Goal: Transaction & Acquisition: Download file/media

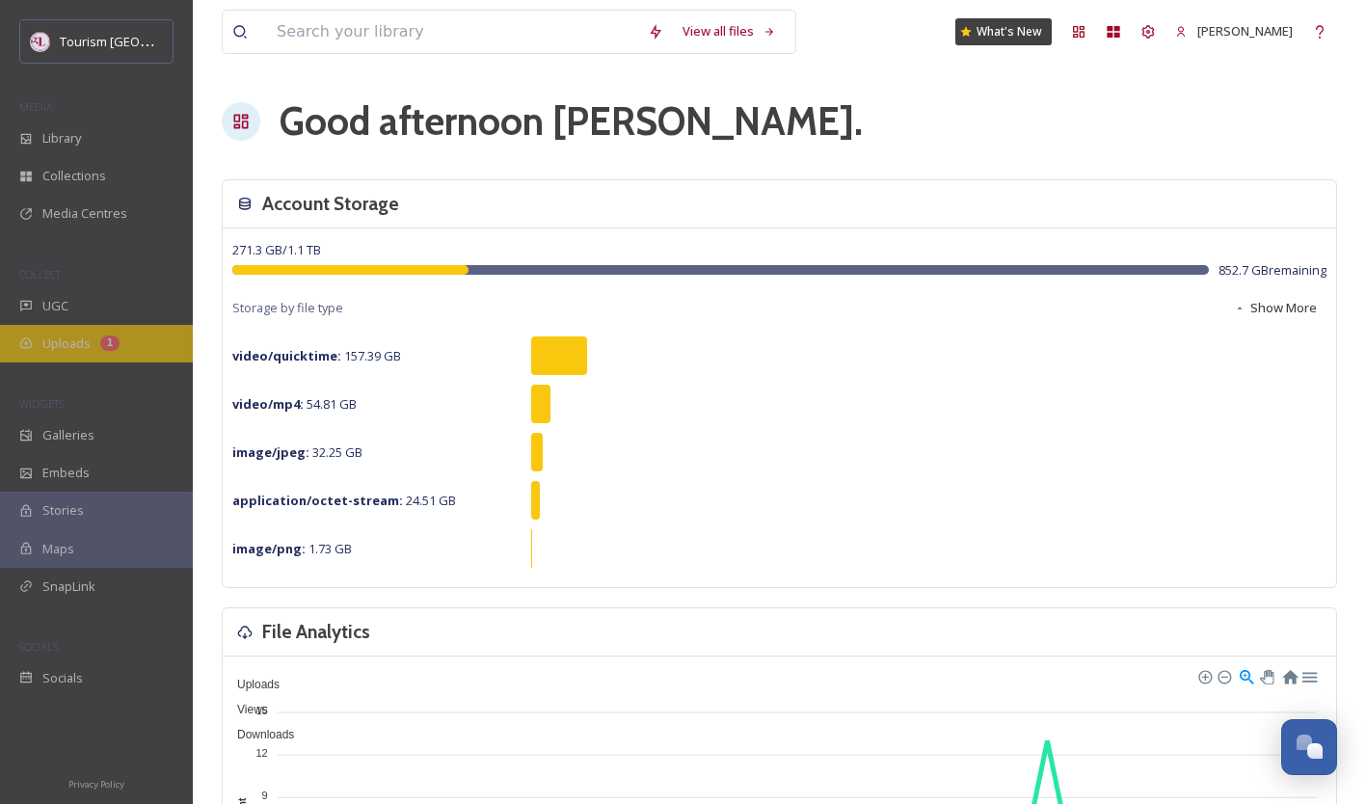
click at [77, 328] on div "Uploads 1" at bounding box center [96, 344] width 193 height 38
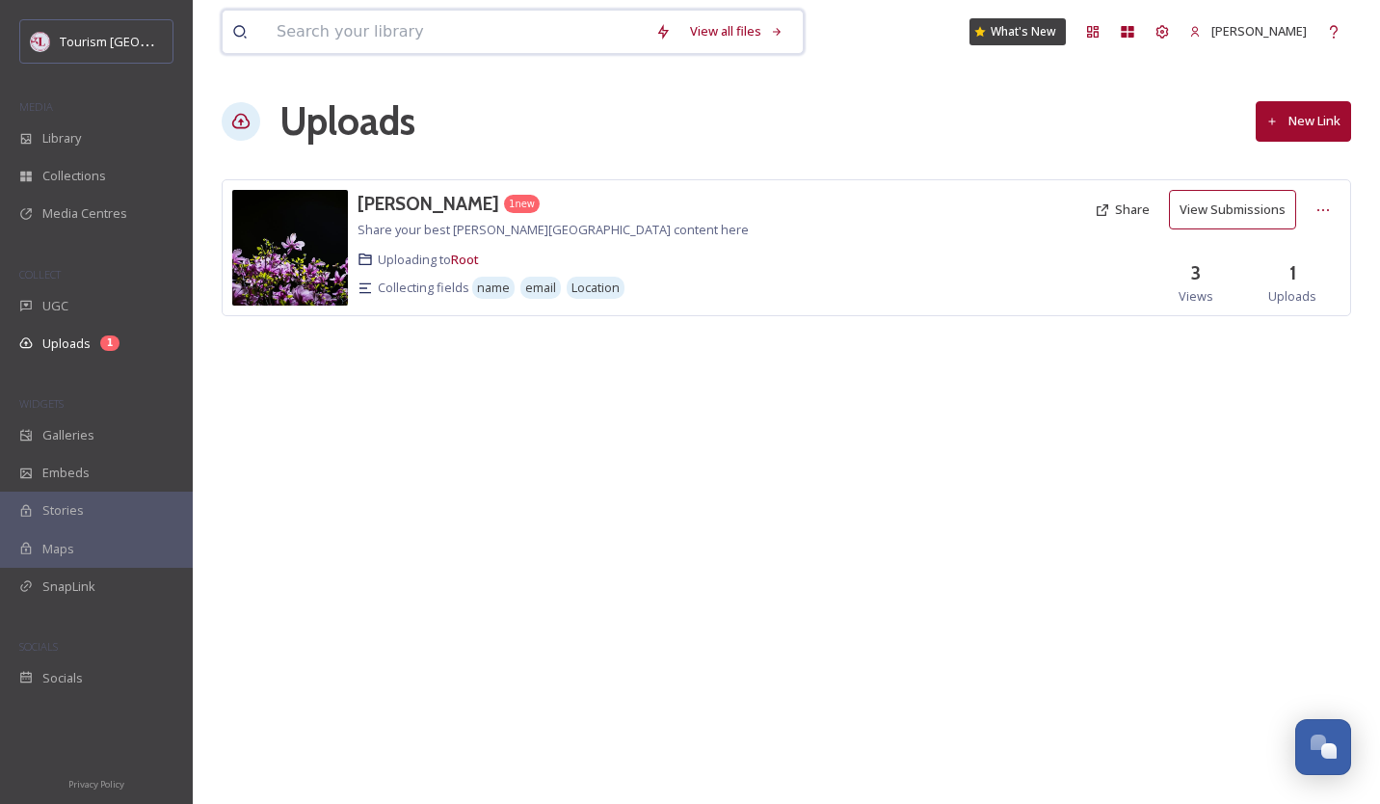
click at [382, 30] on input at bounding box center [456, 32] width 379 height 42
type input "[GEOGRAPHIC_DATA]"
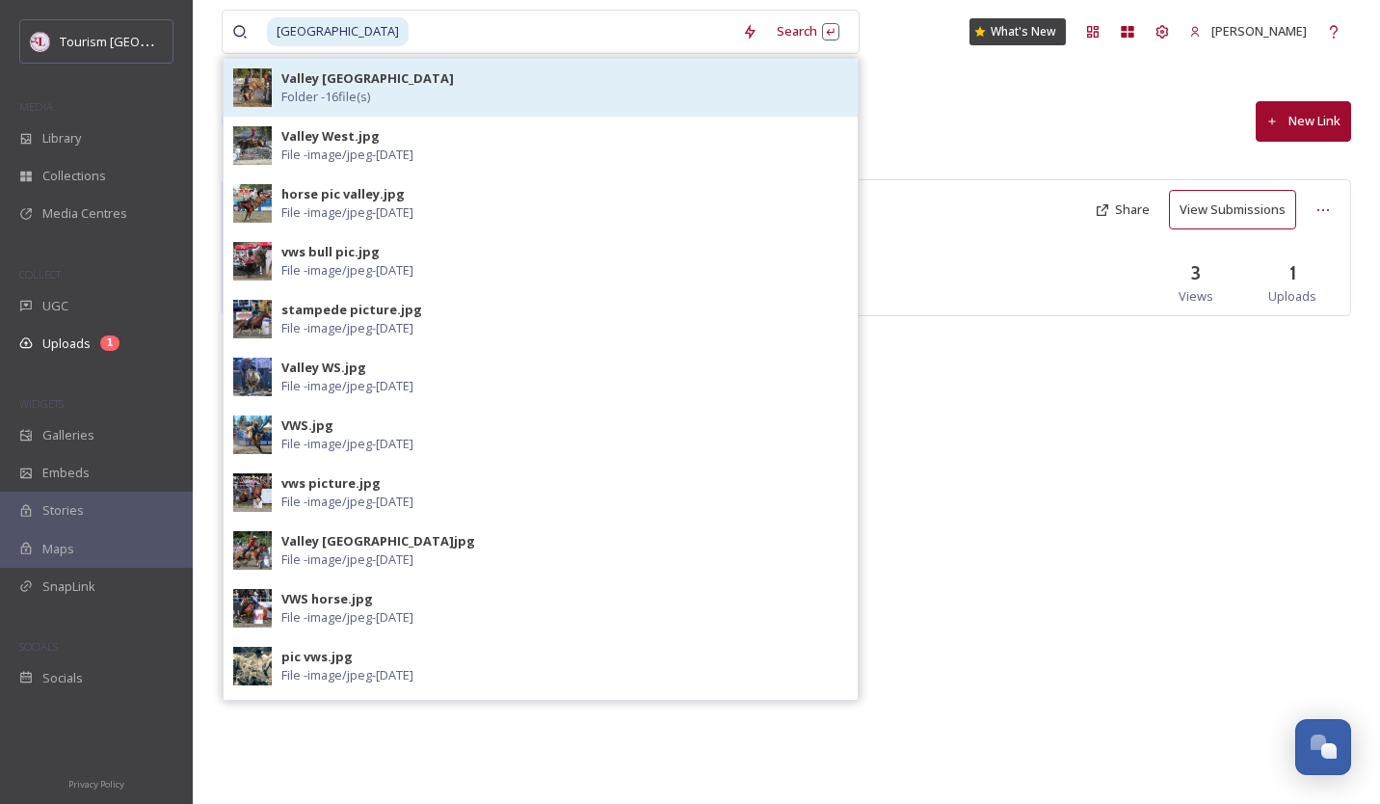
click at [415, 73] on strong "Valley [GEOGRAPHIC_DATA]" at bounding box center [367, 77] width 172 height 17
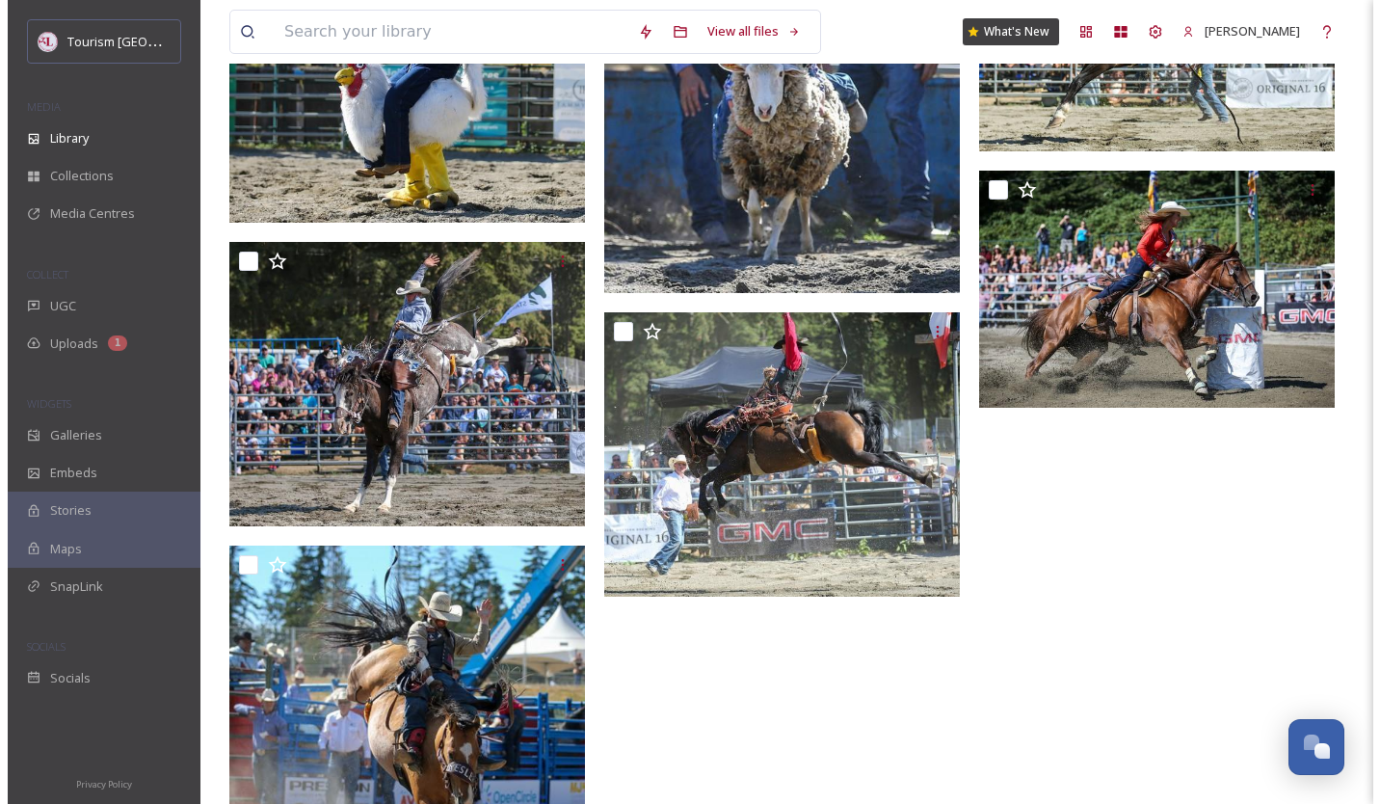
scroll to position [1260, 0]
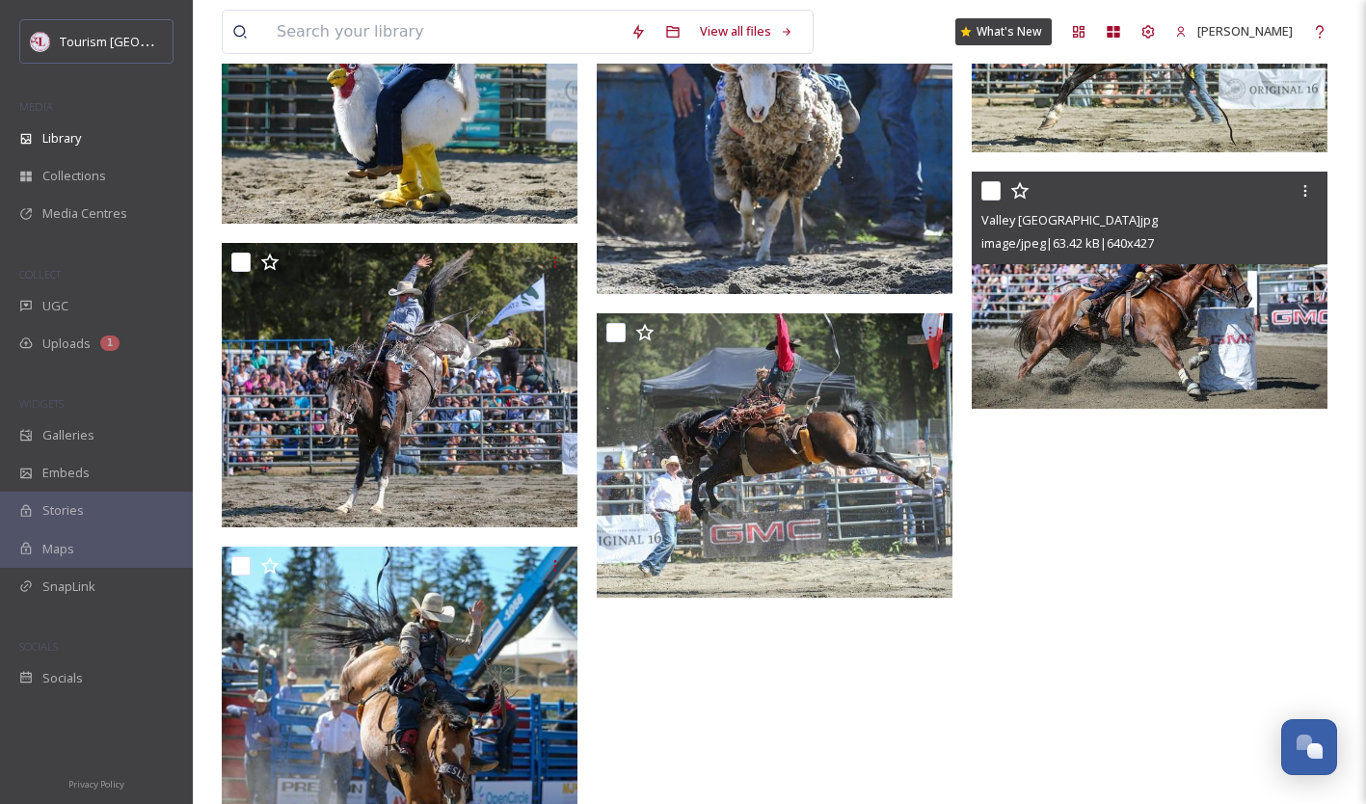
click at [1132, 373] on img at bounding box center [1149, 290] width 356 height 237
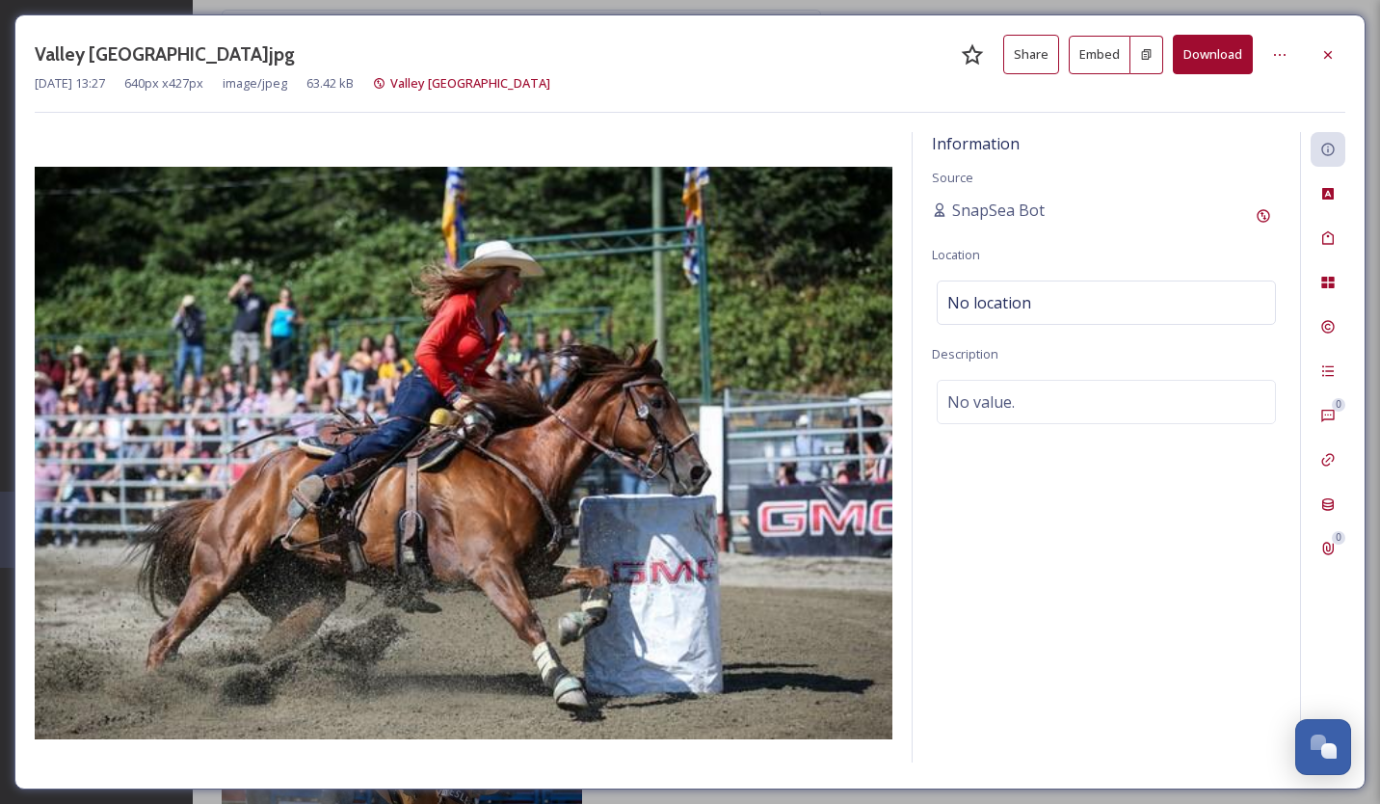
click at [1202, 55] on button "Download" at bounding box center [1213, 55] width 80 height 40
